Goal: Information Seeking & Learning: Learn about a topic

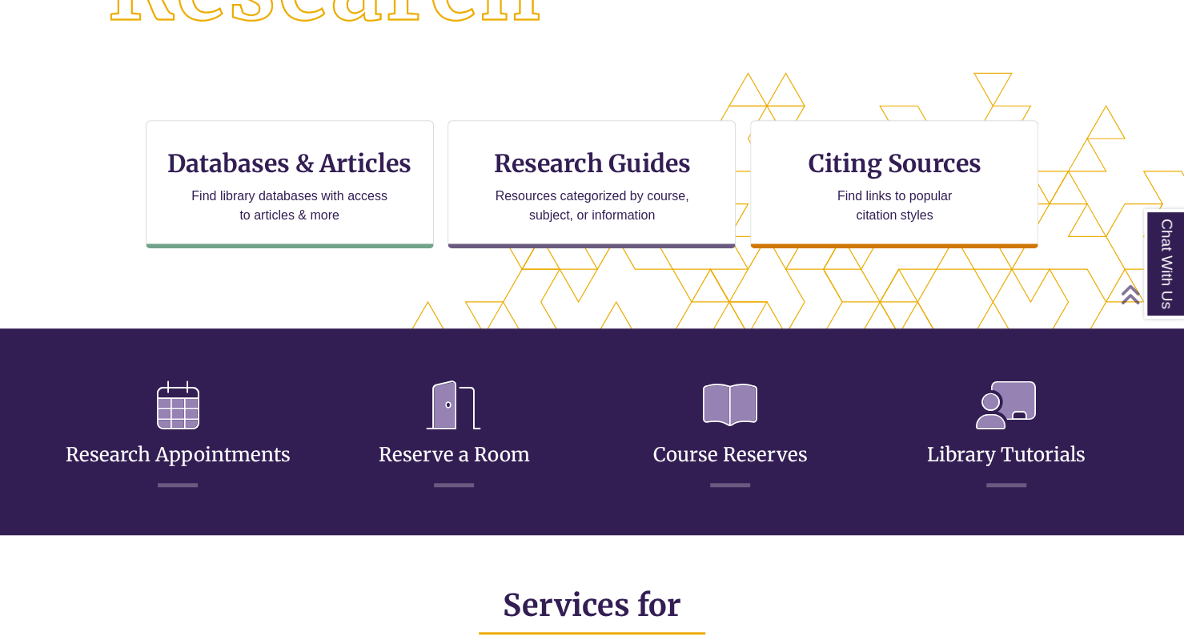
scroll to position [473, 0]
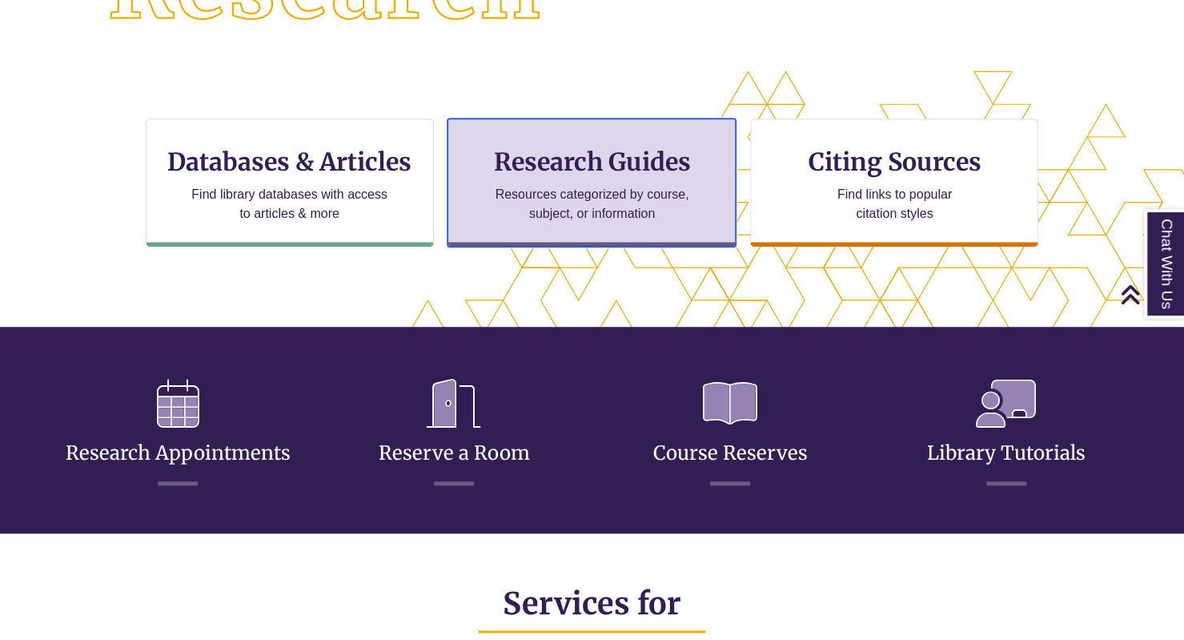
click at [565, 195] on p "Resources categorized by course, subject, or information" at bounding box center [592, 204] width 209 height 38
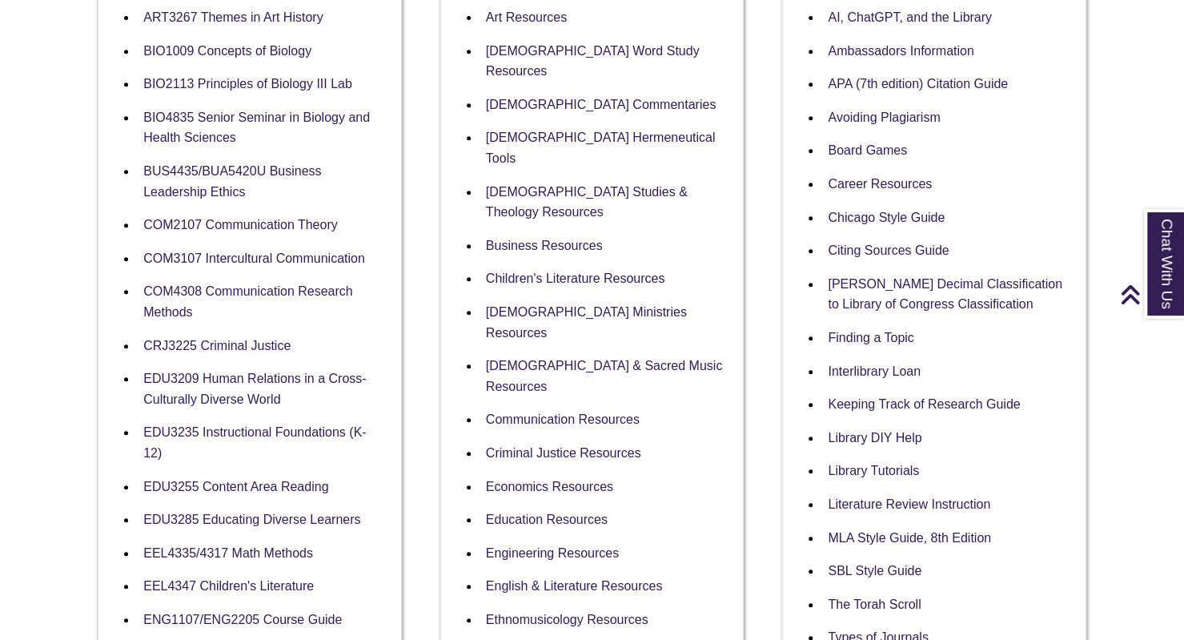
scroll to position [412, 0]
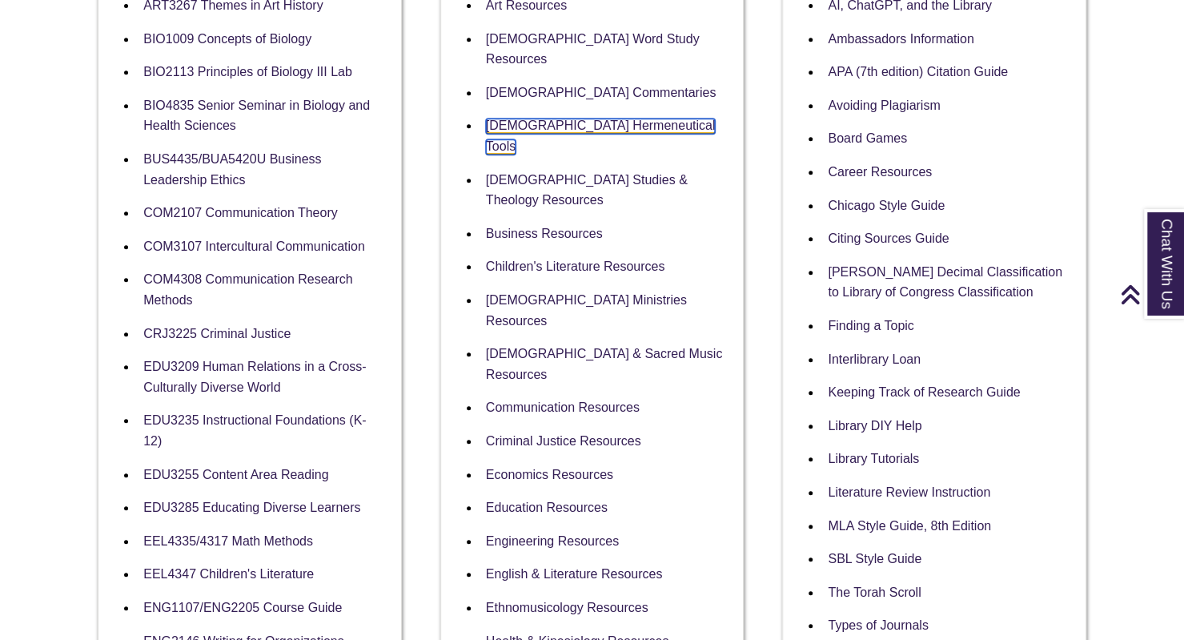
click at [523, 119] on link "Biblical Hermeneutical Tools" at bounding box center [601, 137] width 230 height 36
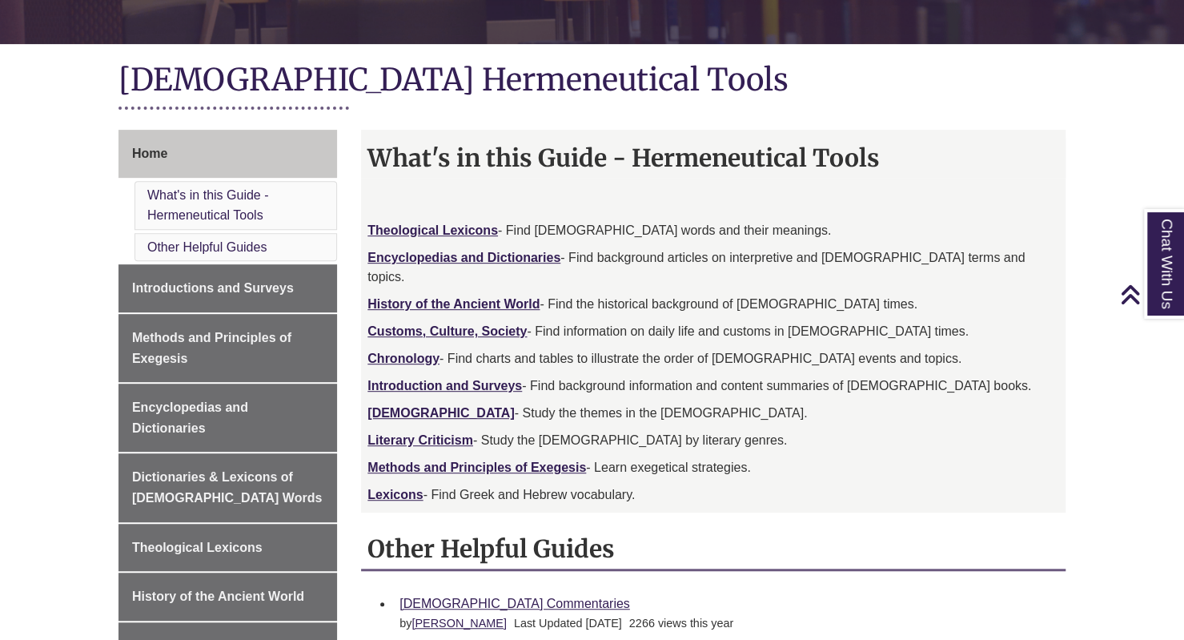
scroll to position [452, 0]
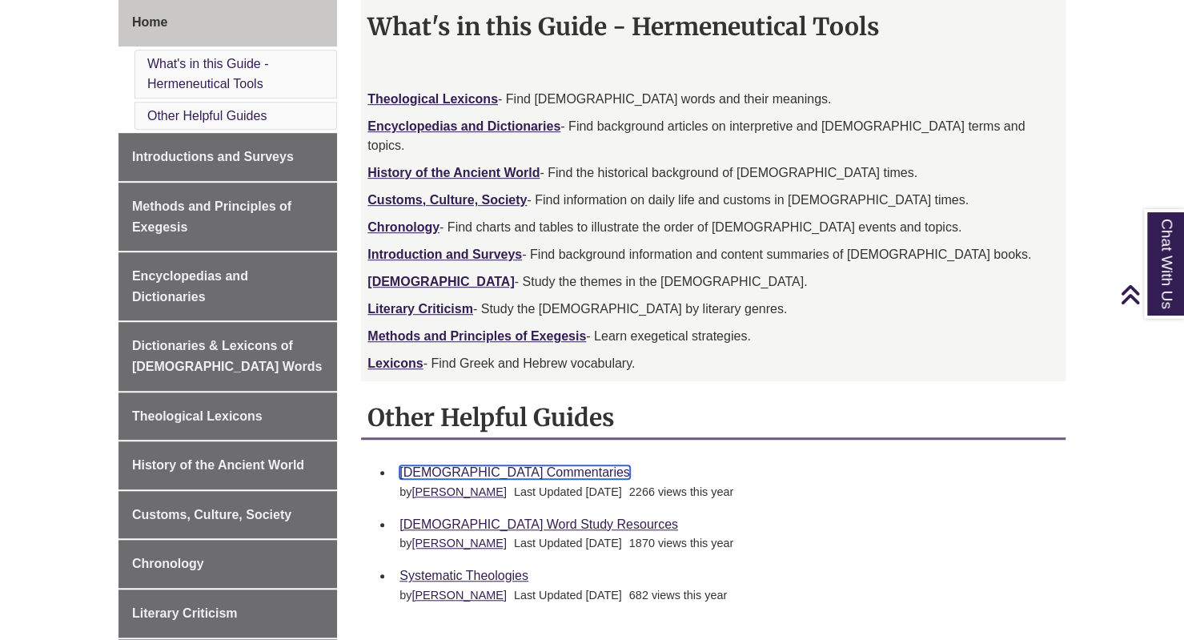
click at [474, 465] on link "[DEMOGRAPHIC_DATA] Commentaries" at bounding box center [515, 472] width 230 height 14
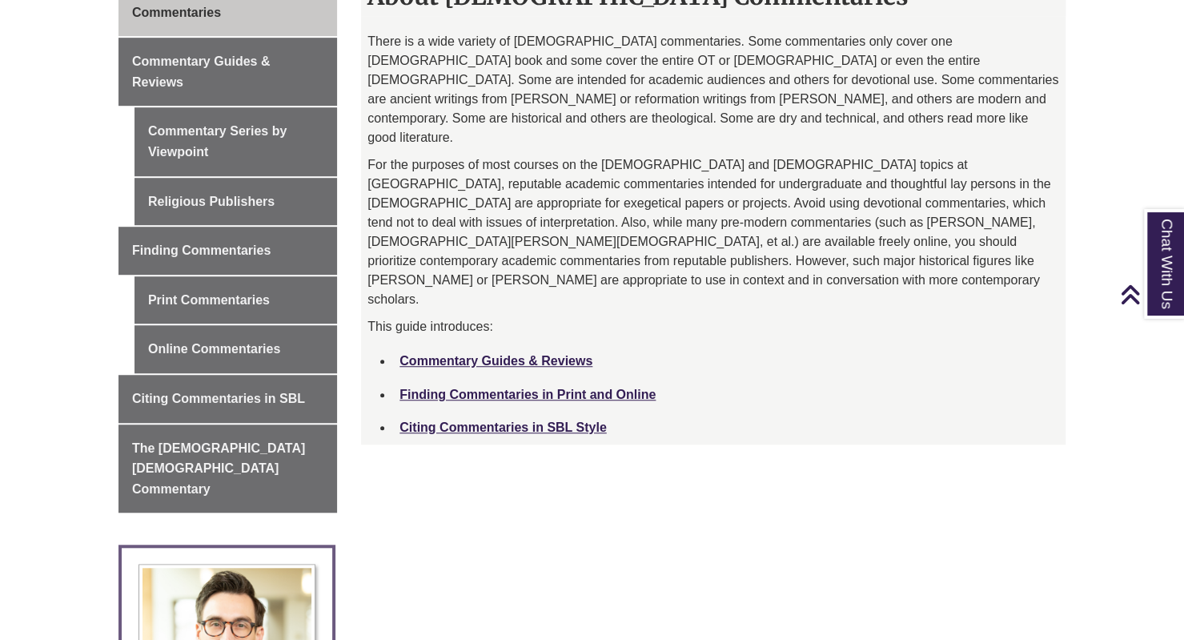
scroll to position [496, 0]
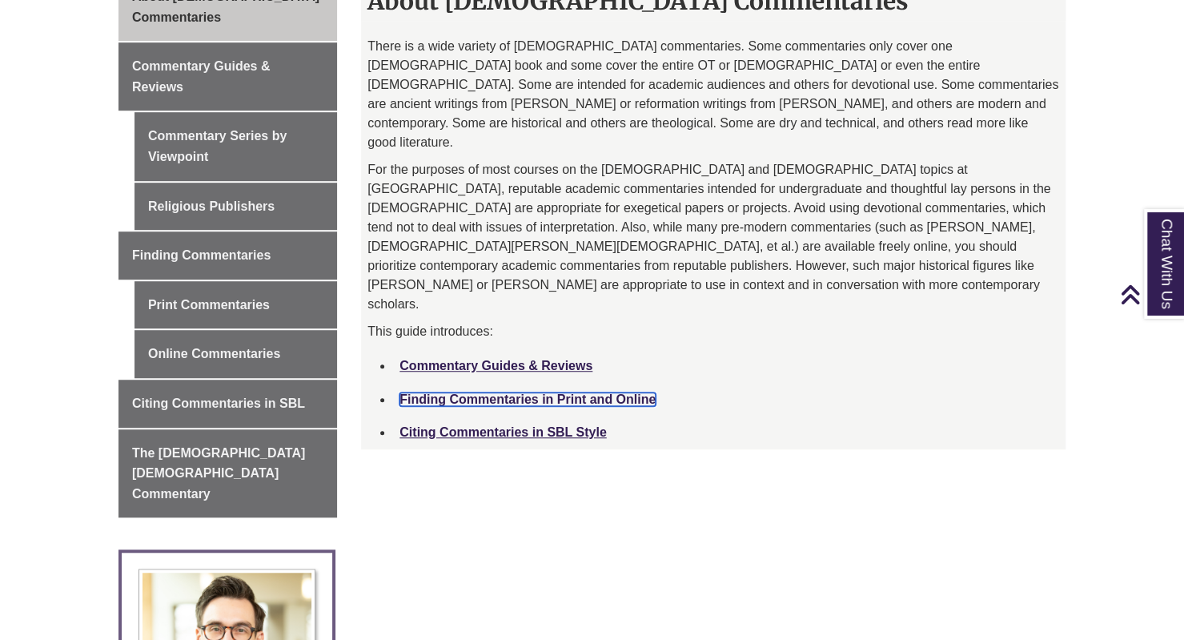
click at [488, 392] on link "Finding Commentaries in Print and Online" at bounding box center [528, 399] width 256 height 14
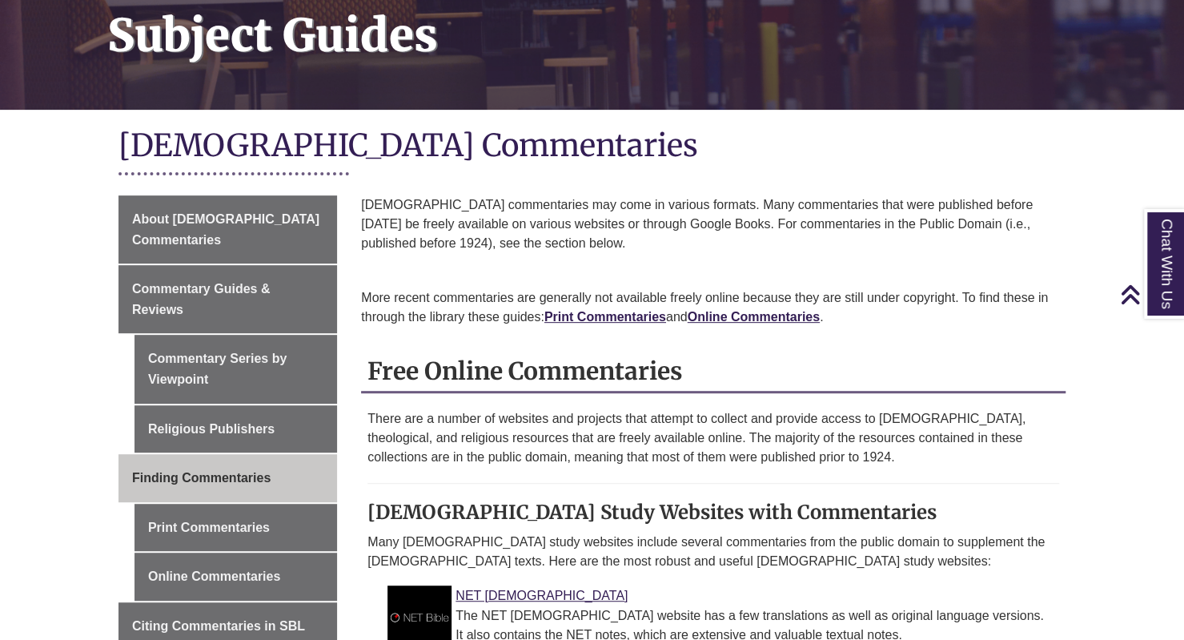
scroll to position [255, 0]
click at [605, 315] on link "Print Commentaries" at bounding box center [605, 316] width 122 height 14
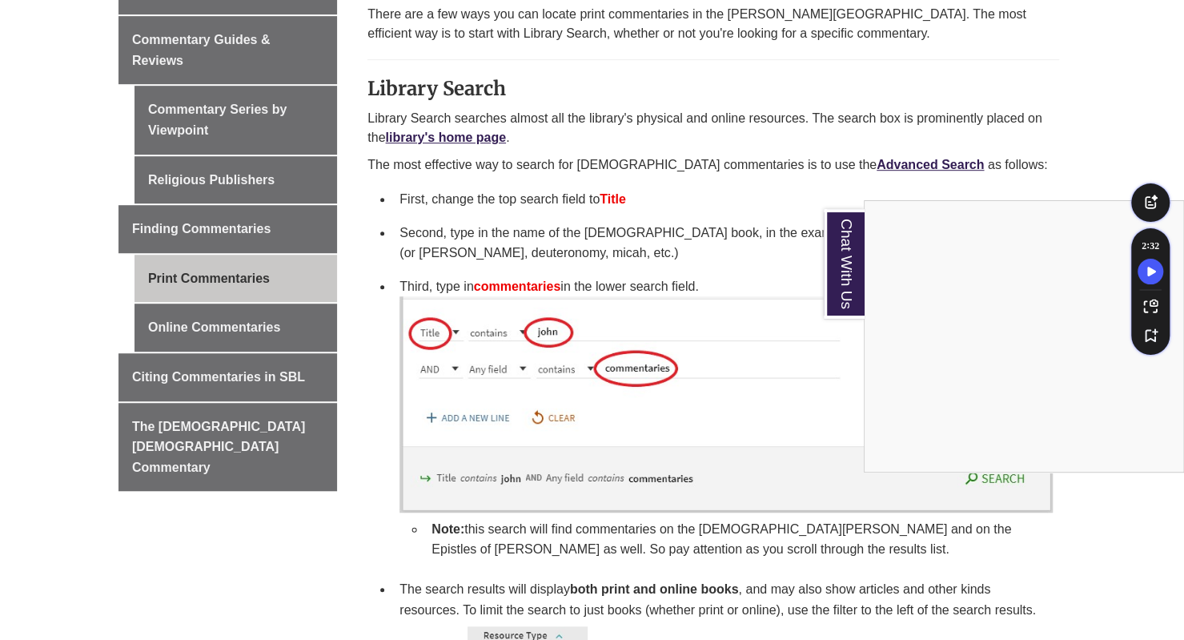
scroll to position [505, 0]
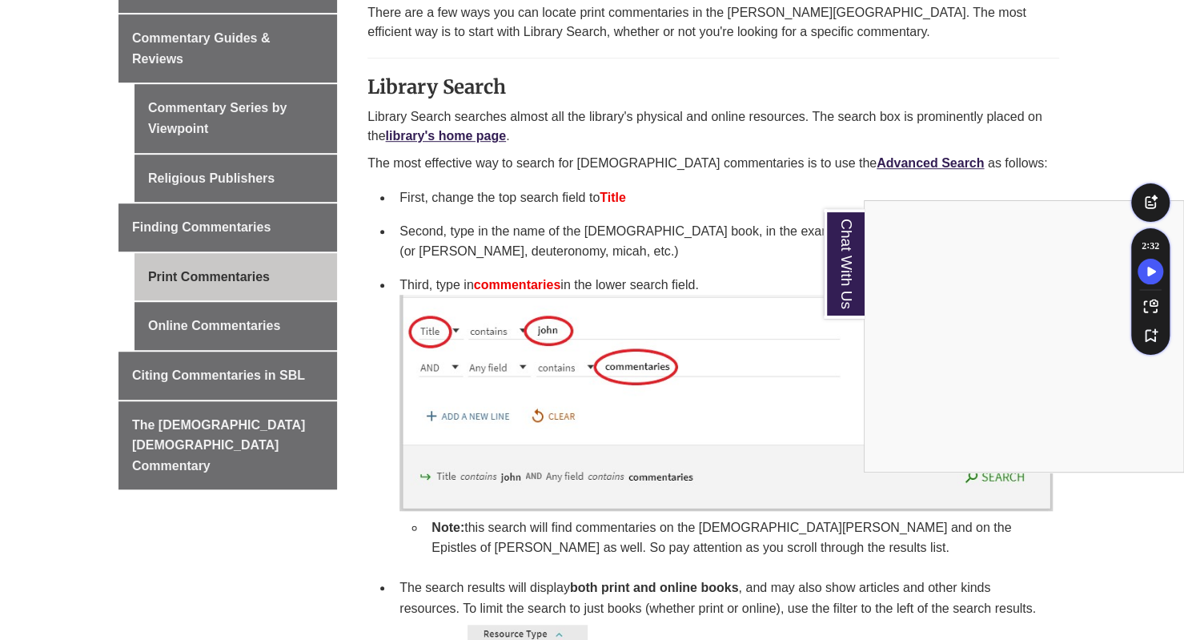
drag, startPoint x: 814, startPoint y: 166, endPoint x: 716, endPoint y: 235, distance: 119.5
click at [716, 235] on div "Chat With Us" at bounding box center [592, 320] width 1184 height 640
